Goal: Check status: Check status

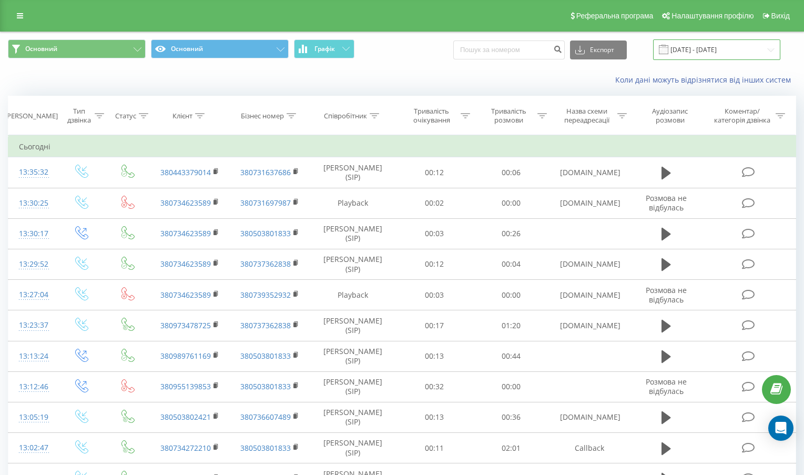
click at [700, 48] on input "[DATE] - [DATE]" at bounding box center [716, 49] width 127 height 21
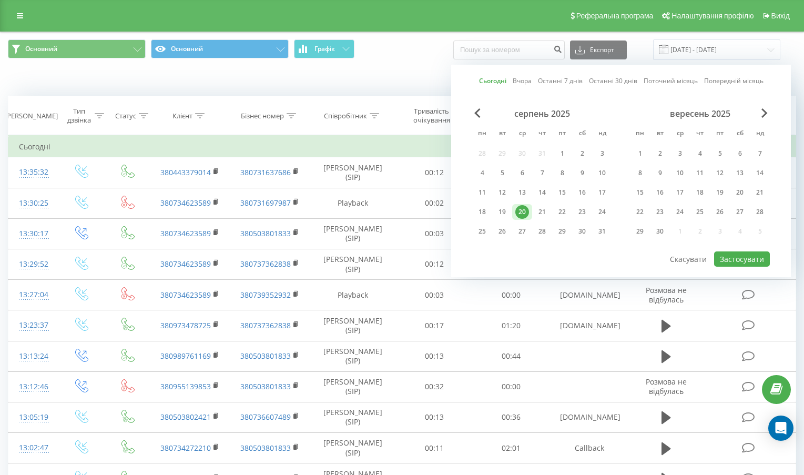
click at [492, 83] on link "Сьогодні" at bounding box center [492, 81] width 27 height 10
click at [743, 259] on button "Застосувати" at bounding box center [742, 258] width 56 height 15
